Goal: Task Accomplishment & Management: Complete application form

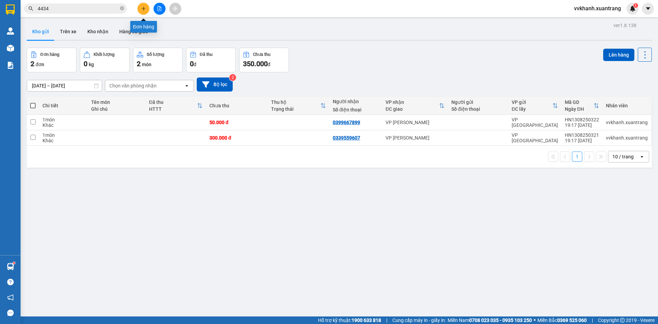
click at [141, 6] on icon "plus" at bounding box center [143, 8] width 5 height 5
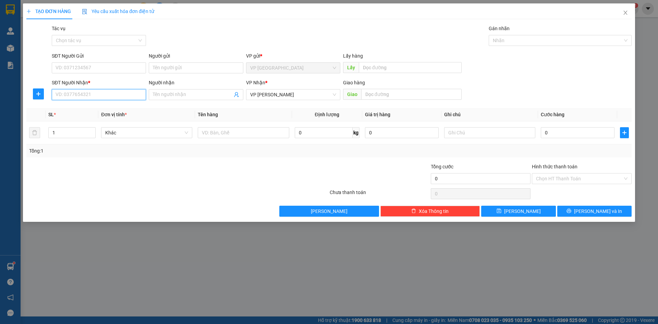
click at [104, 97] on input "SĐT Người Nhận *" at bounding box center [99, 94] width 94 height 11
click at [104, 106] on div "0972892529 - trangtk2" at bounding box center [99, 109] width 86 height 8
type input "0972892529"
type input "trangtk2"
type input "0972892529"
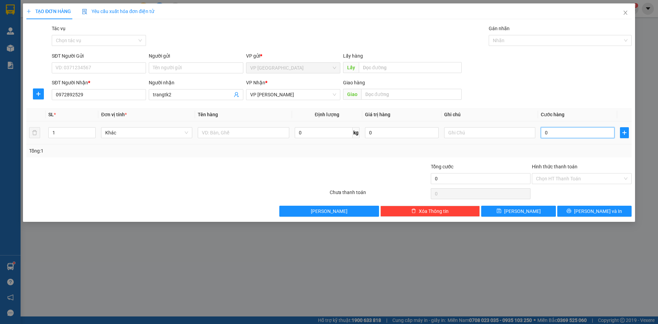
click at [562, 130] on input "0" at bounding box center [578, 132] width 74 height 11
type input "5"
type input "50"
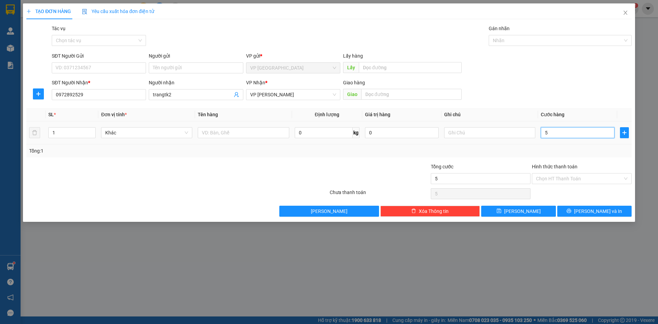
type input "50"
type input "50.000"
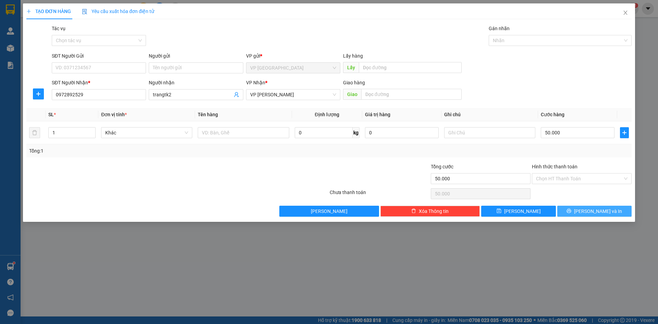
click at [575, 208] on button "[PERSON_NAME] và In" at bounding box center [594, 211] width 74 height 11
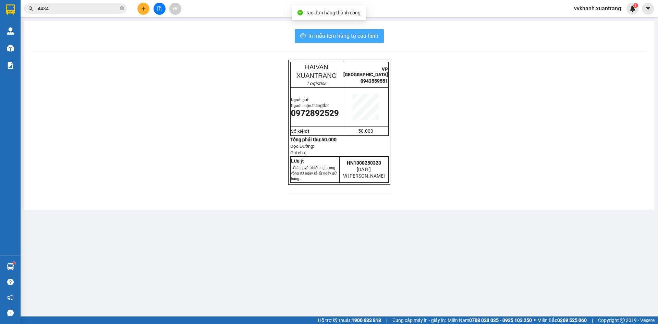
click at [314, 31] on div "In mẫu tem hàng tự [PERSON_NAME] HAIVAN XUANTRANG Logistics VP [GEOGRAPHIC_DATA…" at bounding box center [339, 115] width 630 height 189
click at [316, 37] on span "In mẫu tem hàng tự cấu hình" at bounding box center [344, 36] width 70 height 9
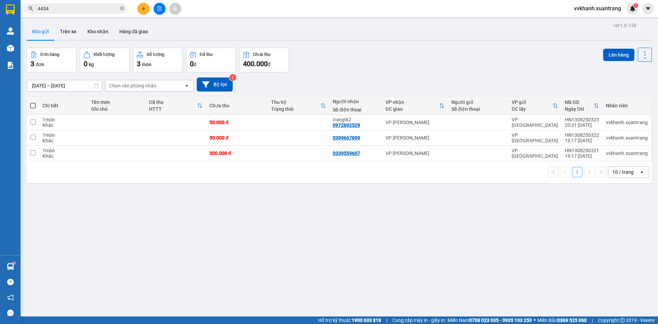
click at [507, 278] on div "ver 1.8.138 Kho gửi Trên xe [PERSON_NAME] Hàng đã [PERSON_NAME] hàng 3 đơn [PER…" at bounding box center [339, 183] width 631 height 324
click at [161, 7] on icon "file-add" at bounding box center [159, 8] width 5 height 5
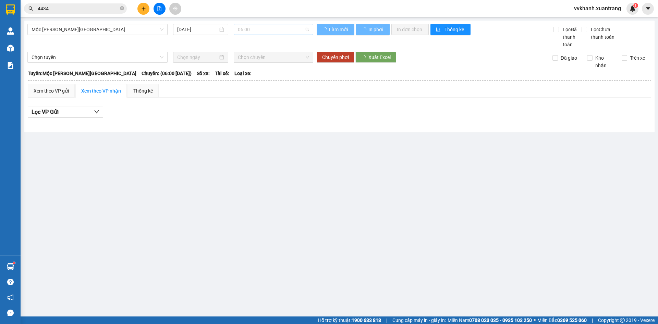
drag, startPoint x: 280, startPoint y: 24, endPoint x: 257, endPoint y: 71, distance: 52.4
click at [280, 25] on span "06:00" at bounding box center [273, 29] width 71 height 10
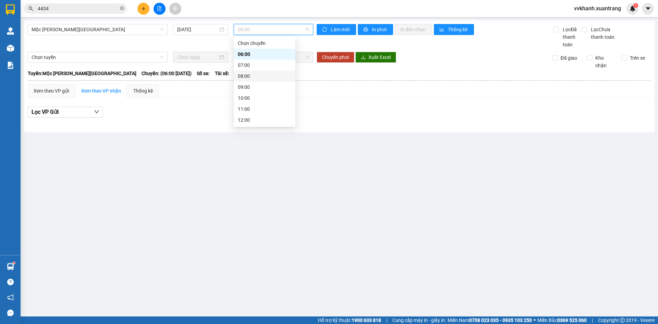
scroll to position [99, 0]
click at [249, 91] on div "17:00" at bounding box center [265, 87] width 62 height 11
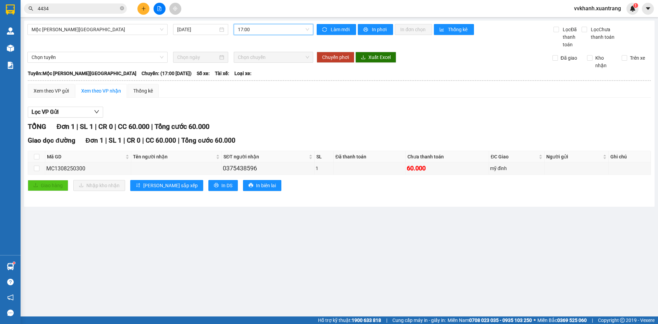
click at [275, 21] on div "[GEOGRAPHIC_DATA][PERSON_NAME][GEOGRAPHIC_DATA] [DATE] 17:00 17:00 [PERSON_NAME…" at bounding box center [339, 114] width 631 height 186
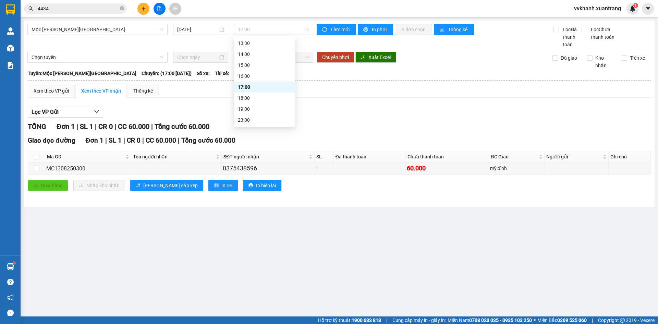
drag, startPoint x: 264, startPoint y: 33, endPoint x: 269, endPoint y: 77, distance: 44.1
click at [264, 34] on span "17:00" at bounding box center [273, 29] width 71 height 10
click at [258, 99] on div "18:00" at bounding box center [264, 98] width 53 height 8
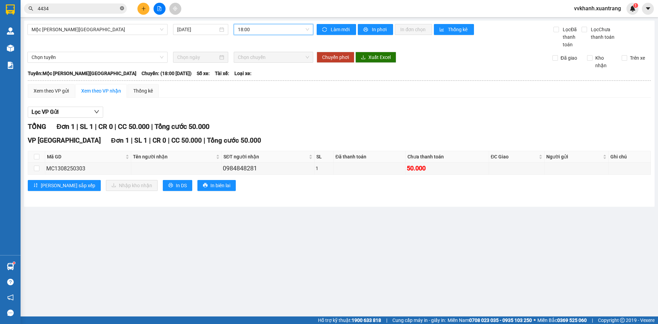
click at [120, 7] on icon "close-circle" at bounding box center [122, 8] width 4 height 4
click at [77, 9] on input "text" at bounding box center [78, 9] width 81 height 8
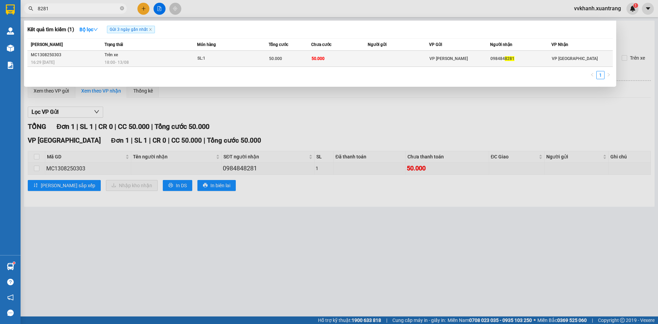
type input "8281"
click at [377, 59] on td at bounding box center [398, 59] width 61 height 16
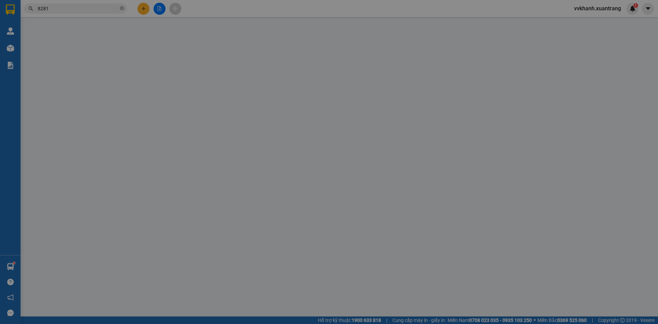
type input "0984848281"
type input "50.000"
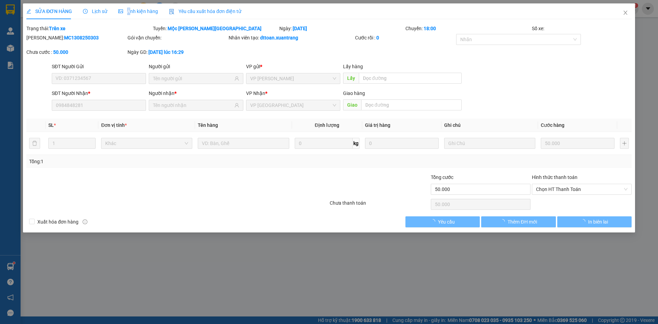
click at [127, 9] on span "Ảnh kiện hàng" at bounding box center [138, 11] width 40 height 5
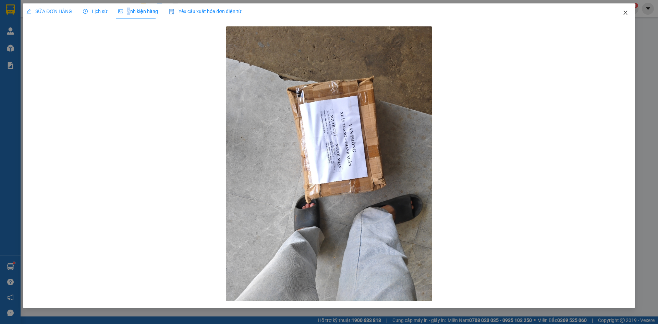
click at [626, 10] on span "Close" at bounding box center [625, 12] width 19 height 19
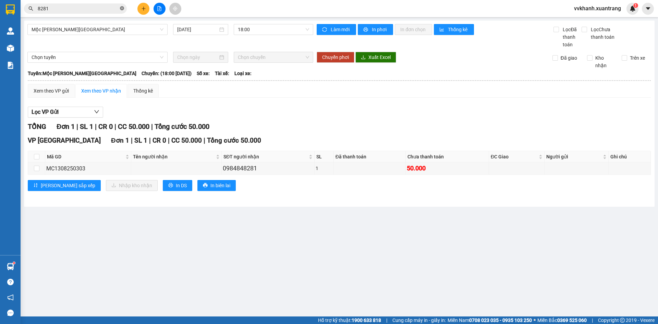
click at [120, 10] on icon "close-circle" at bounding box center [122, 8] width 4 height 4
drag, startPoint x: 242, startPoint y: 29, endPoint x: 243, endPoint y: 34, distance: 5.2
click at [242, 29] on span "18:00" at bounding box center [273, 29] width 71 height 10
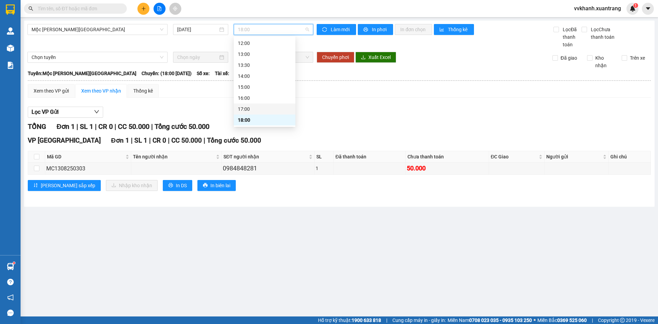
click at [272, 107] on div "17:00" at bounding box center [264, 109] width 53 height 8
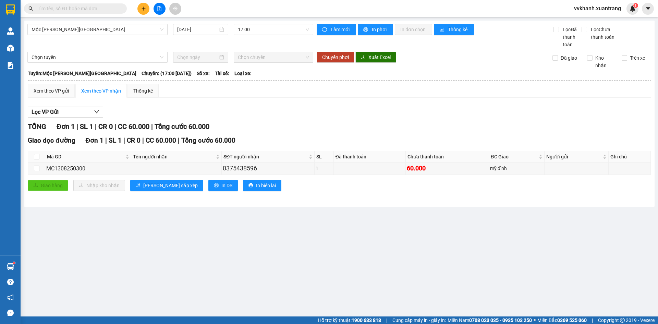
click at [93, 6] on input "text" at bounding box center [78, 9] width 81 height 8
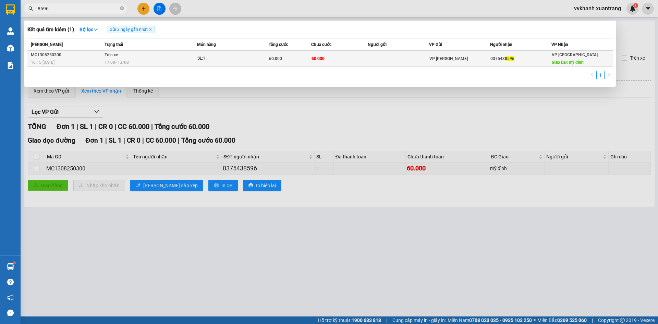
type input "8596"
click at [404, 62] on td at bounding box center [398, 59] width 61 height 16
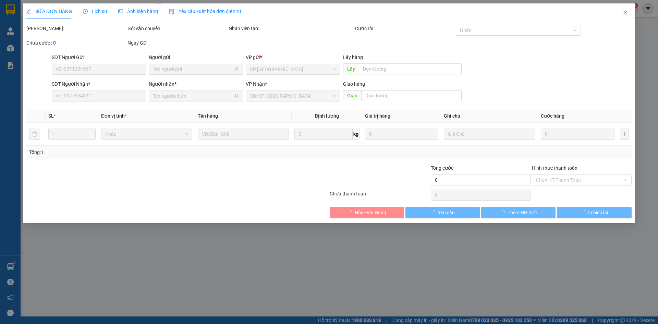
type input "0375438596"
type input "mỹ đình"
type input "60.000"
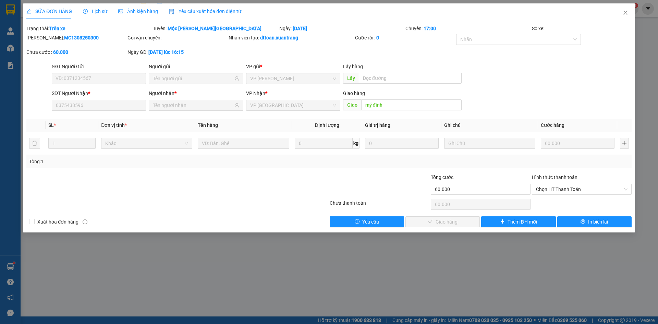
click at [145, 7] on div "Ảnh kiện hàng" at bounding box center [138, 11] width 40 height 16
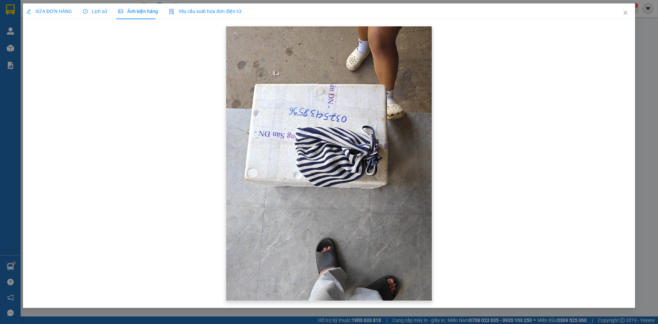
click at [392, 107] on img at bounding box center [329, 163] width 206 height 274
drag, startPoint x: 626, startPoint y: 10, endPoint x: 613, endPoint y: 13, distance: 13.4
click at [625, 10] on span "Close" at bounding box center [625, 12] width 19 height 19
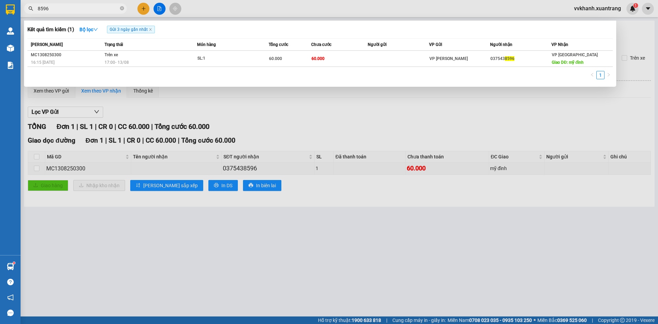
click at [119, 7] on span "8596" at bounding box center [75, 8] width 103 height 10
click at [120, 8] on icon "close-circle" at bounding box center [122, 8] width 4 height 4
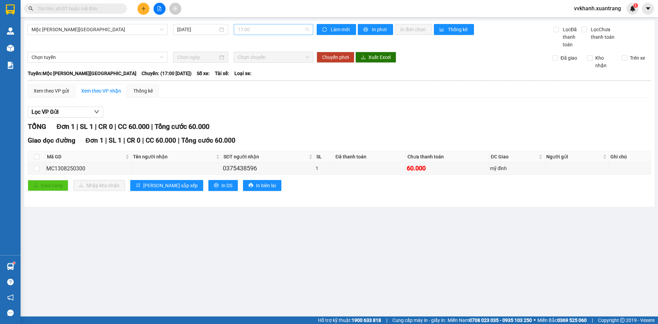
scroll to position [66, 0]
click at [255, 33] on span "17:00" at bounding box center [273, 29] width 71 height 10
click at [255, 101] on div "18:00" at bounding box center [264, 98] width 53 height 8
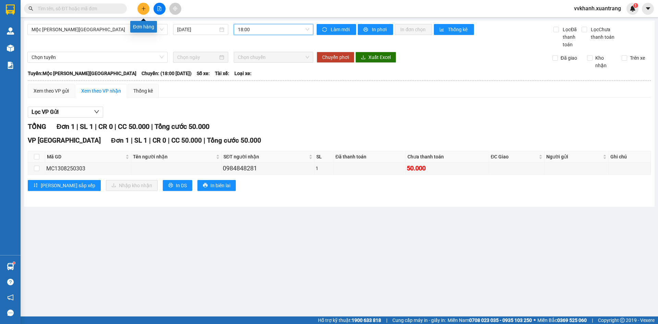
click at [141, 8] on icon "plus" at bounding box center [143, 8] width 5 height 5
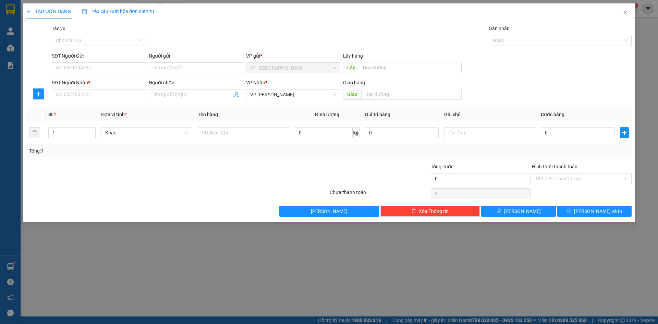
click at [4, 55] on div "TẠO ĐƠN HÀNG Yêu cầu xuất [PERSON_NAME] điện tử Transit Pickup Surcharge Ids Tr…" at bounding box center [329, 162] width 658 height 324
click at [623, 14] on icon "close" at bounding box center [625, 12] width 5 height 5
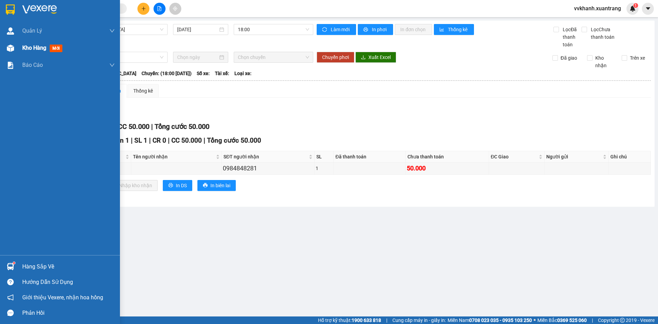
click at [22, 48] on span "Kho hàng" at bounding box center [34, 48] width 24 height 7
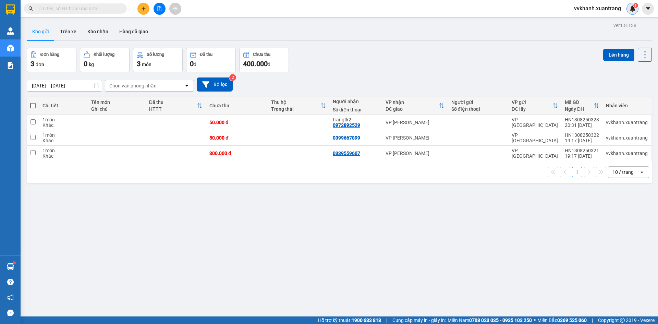
click at [629, 7] on div "1" at bounding box center [633, 9] width 12 height 12
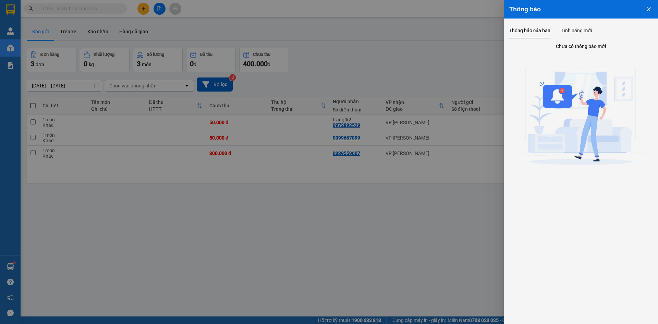
click at [652, 7] on button "Close" at bounding box center [649, 8] width 19 height 17
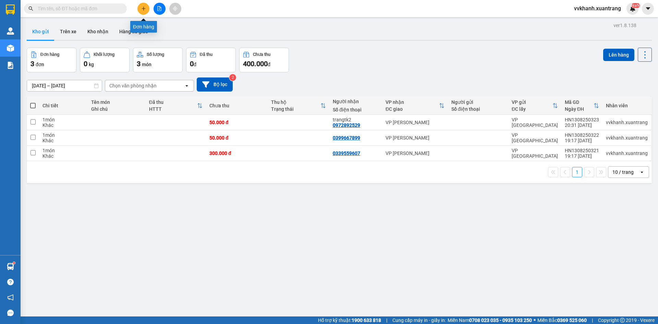
click at [142, 7] on icon "plus" at bounding box center [143, 8] width 5 height 5
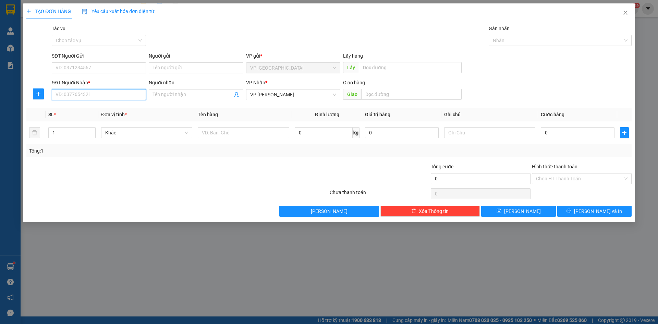
click at [66, 92] on input "SĐT Người Nhận *" at bounding box center [99, 94] width 94 height 11
type input "6"
type input "9"
click at [86, 108] on div "0962246669 - như răng" at bounding box center [99, 109] width 86 height 8
type input "0962246669"
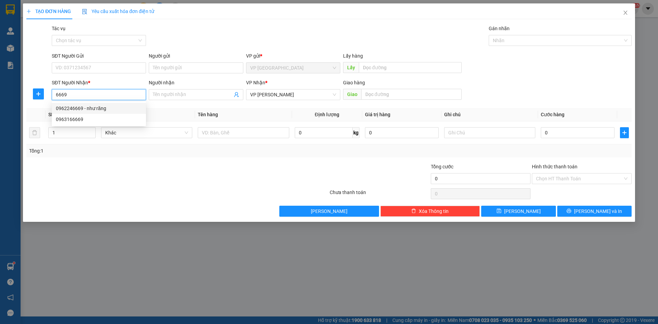
type input "như răng"
type input "0962246669"
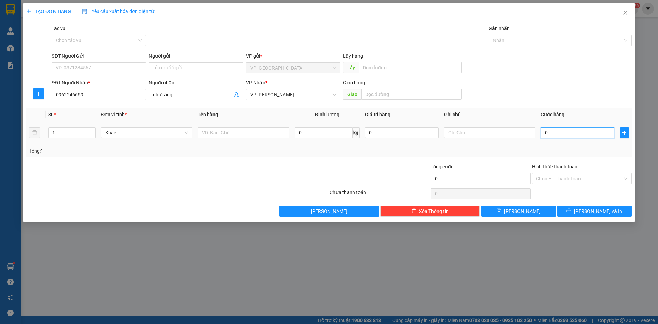
click at [549, 134] on input "0" at bounding box center [578, 132] width 74 height 11
type input "5"
type input "50"
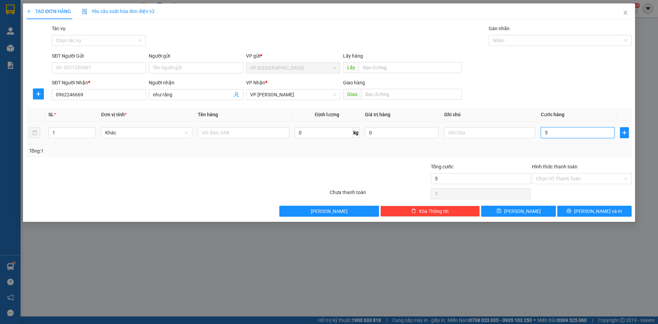
type input "50"
type input "50.000"
click at [552, 178] on input "Hình thức thanh toán" at bounding box center [579, 178] width 87 height 10
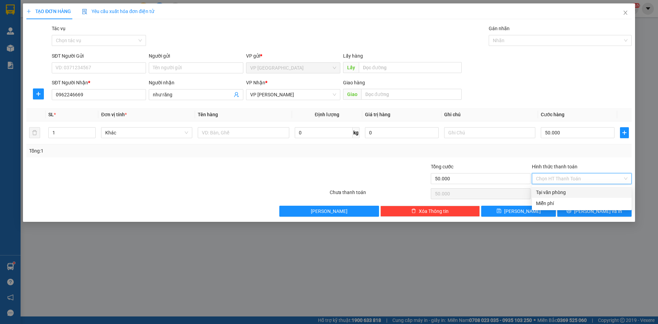
click at [579, 196] on div "Tại văn phòng" at bounding box center [582, 193] width 92 height 8
type input "0"
click at [590, 211] on span "[PERSON_NAME] và In" at bounding box center [598, 211] width 48 height 8
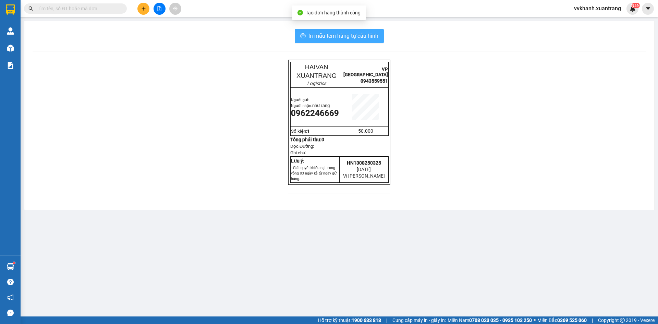
click at [358, 39] on span "In mẫu tem hàng tự cấu hình" at bounding box center [344, 36] width 70 height 9
